Goal: Navigation & Orientation: Find specific page/section

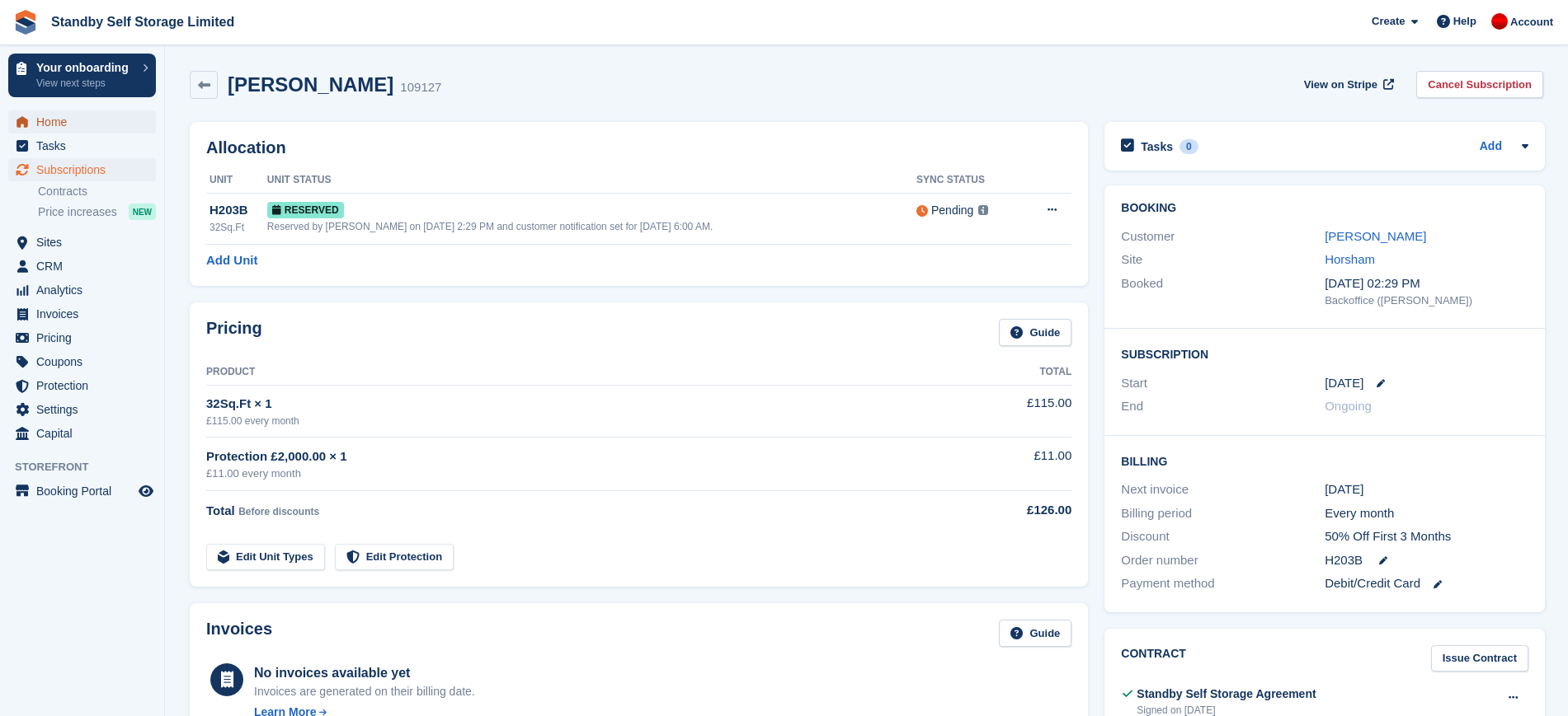
click at [69, 122] on span "Home" at bounding box center [86, 122] width 99 height 23
